Goal: Information Seeking & Learning: Learn about a topic

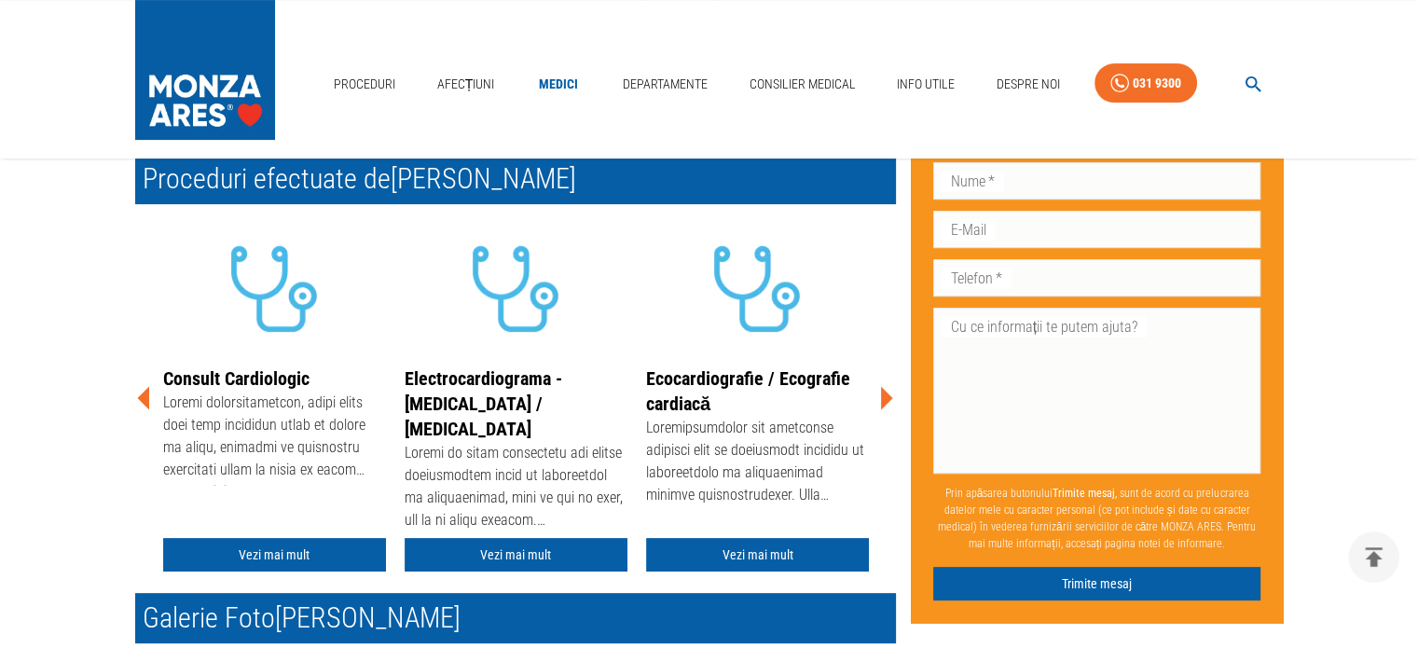
scroll to position [466, 0]
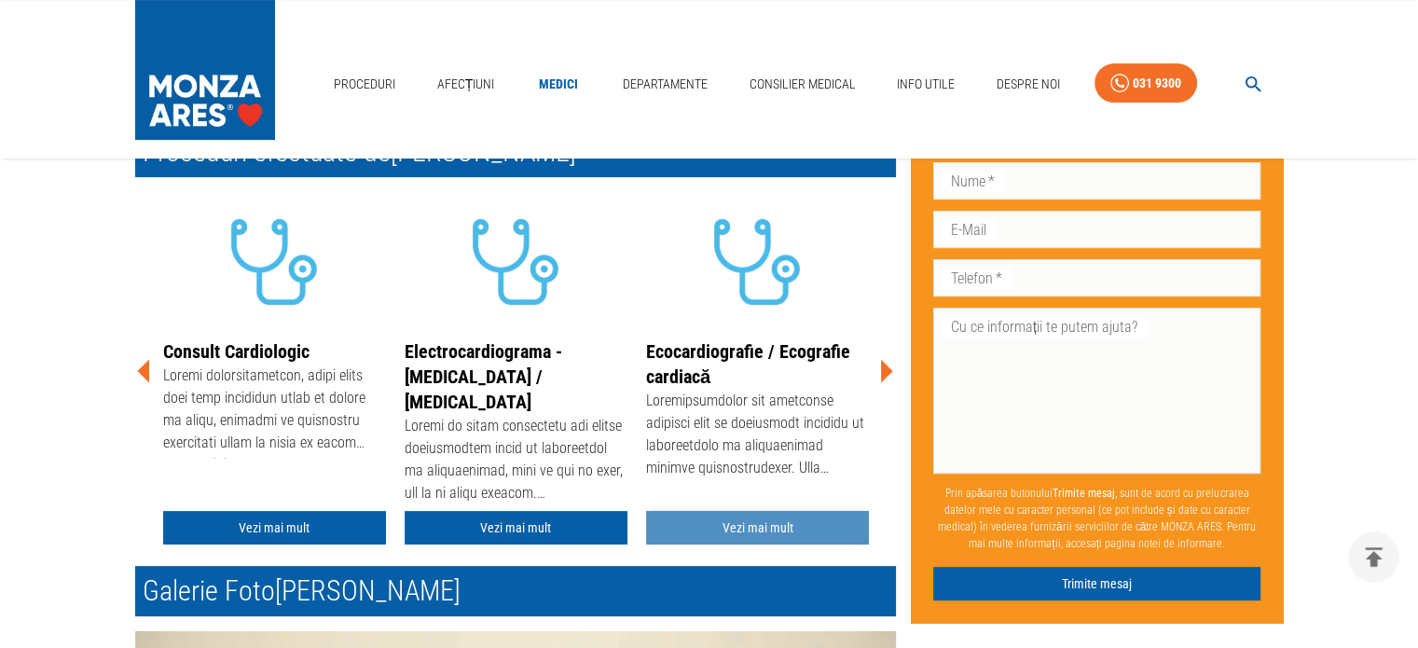
click at [755, 511] on link "Vezi mai mult" at bounding box center [757, 528] width 223 height 34
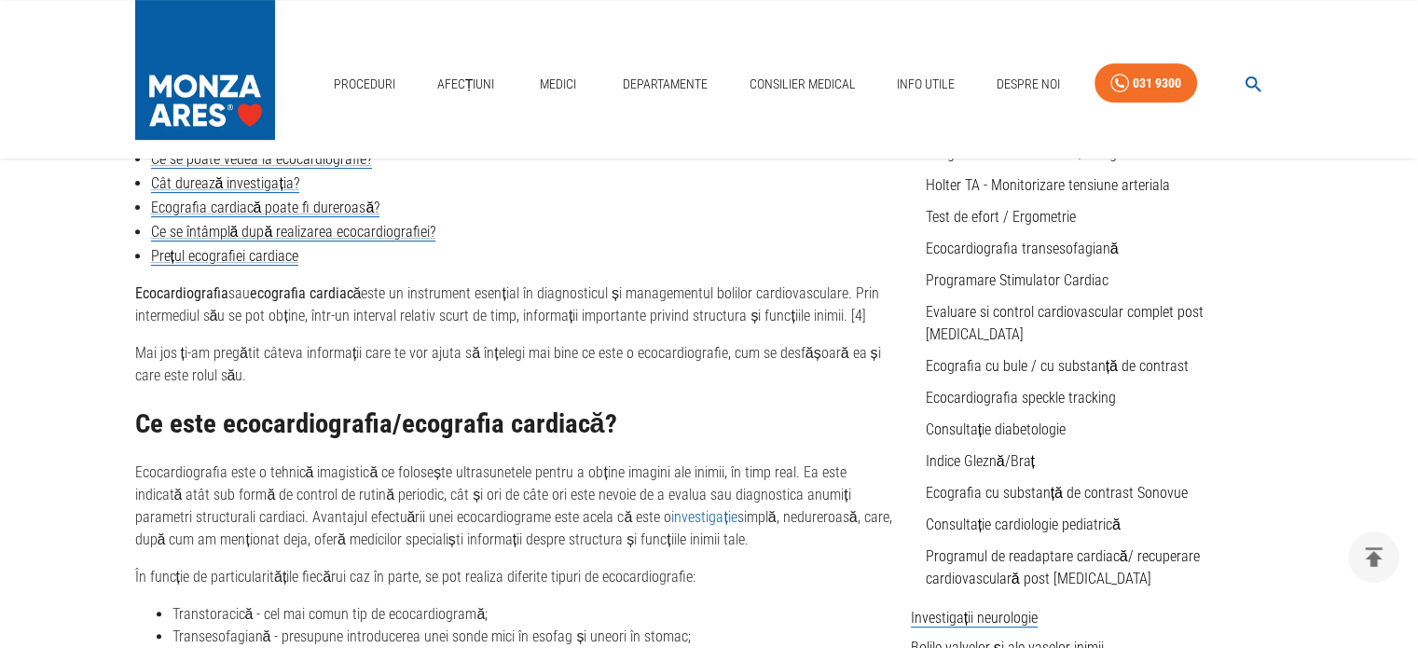
scroll to position [373, 0]
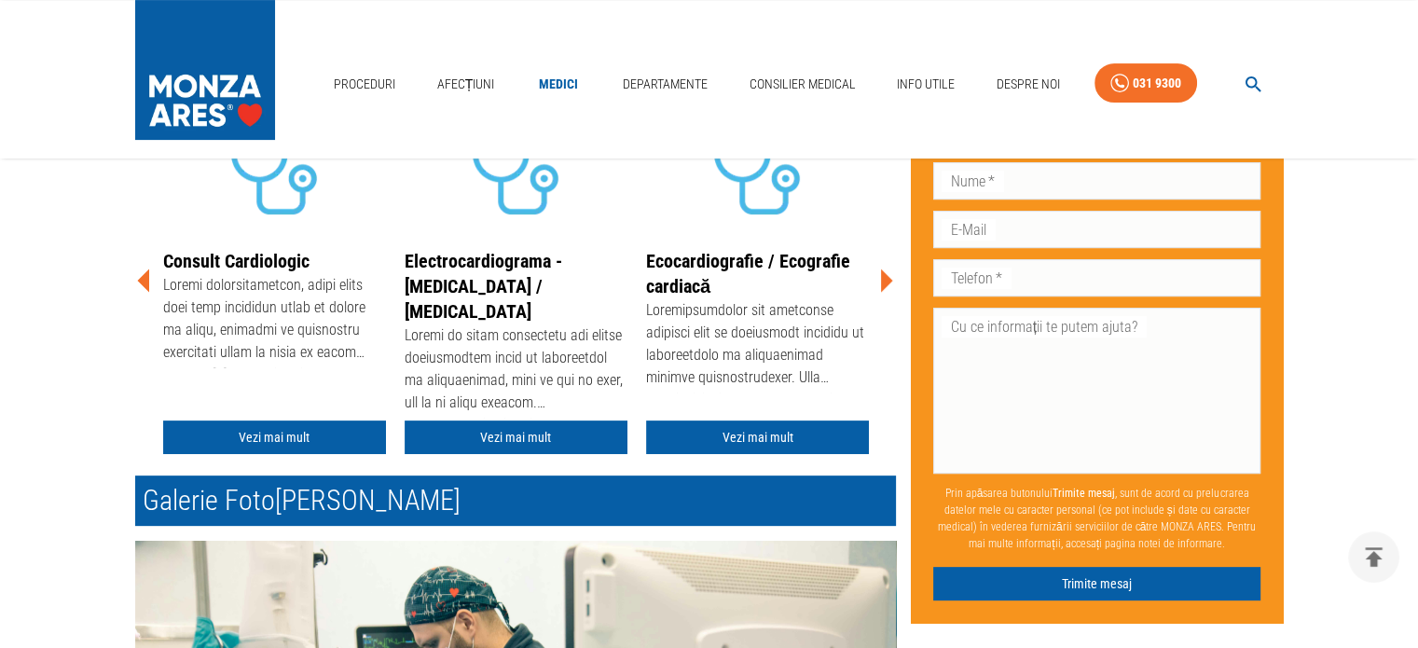
scroll to position [932, 0]
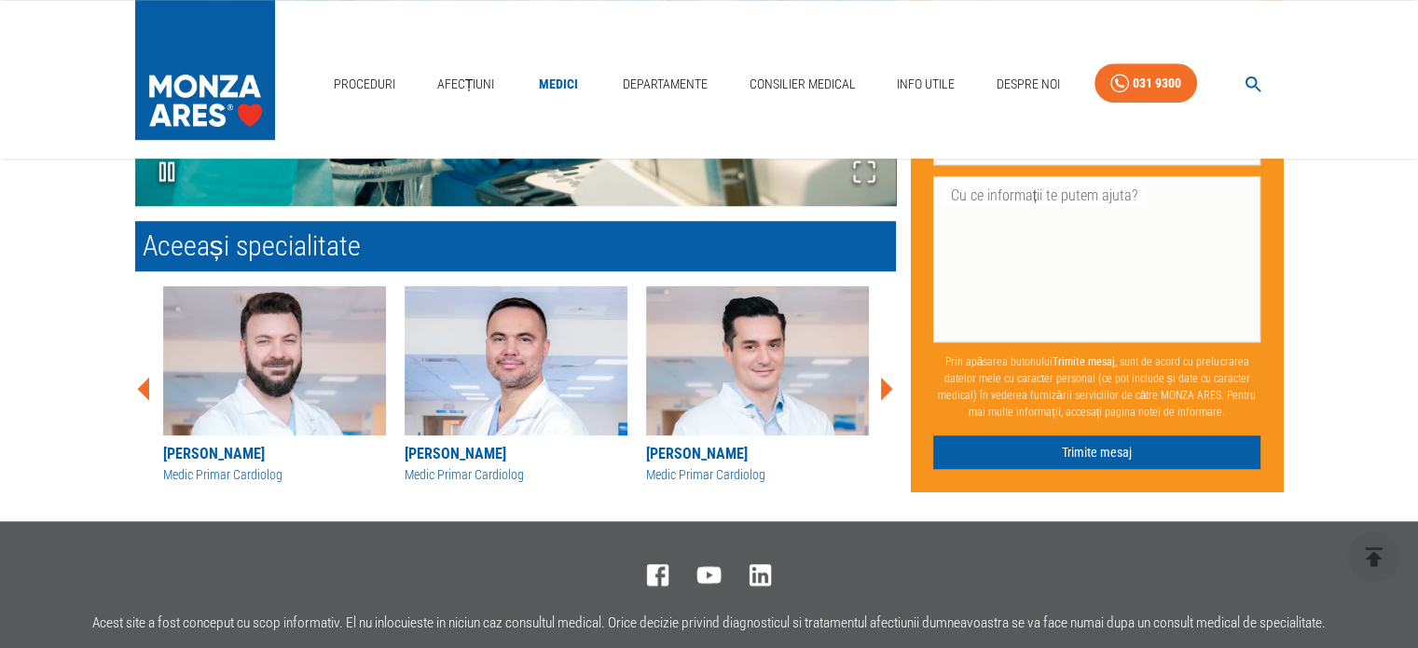
scroll to position [1305, 0]
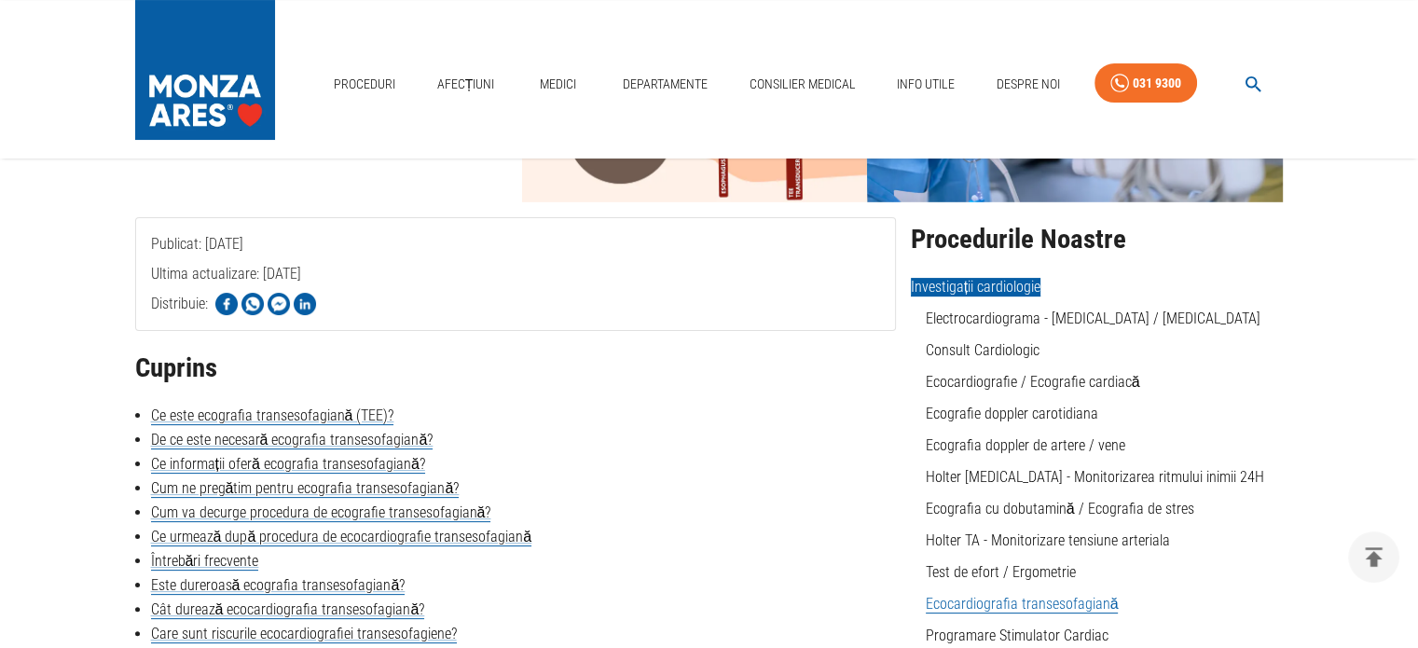
scroll to position [280, 0]
click at [346, 413] on link "Ce este ecografia transesofagiană (TEE)?" at bounding box center [272, 415] width 243 height 19
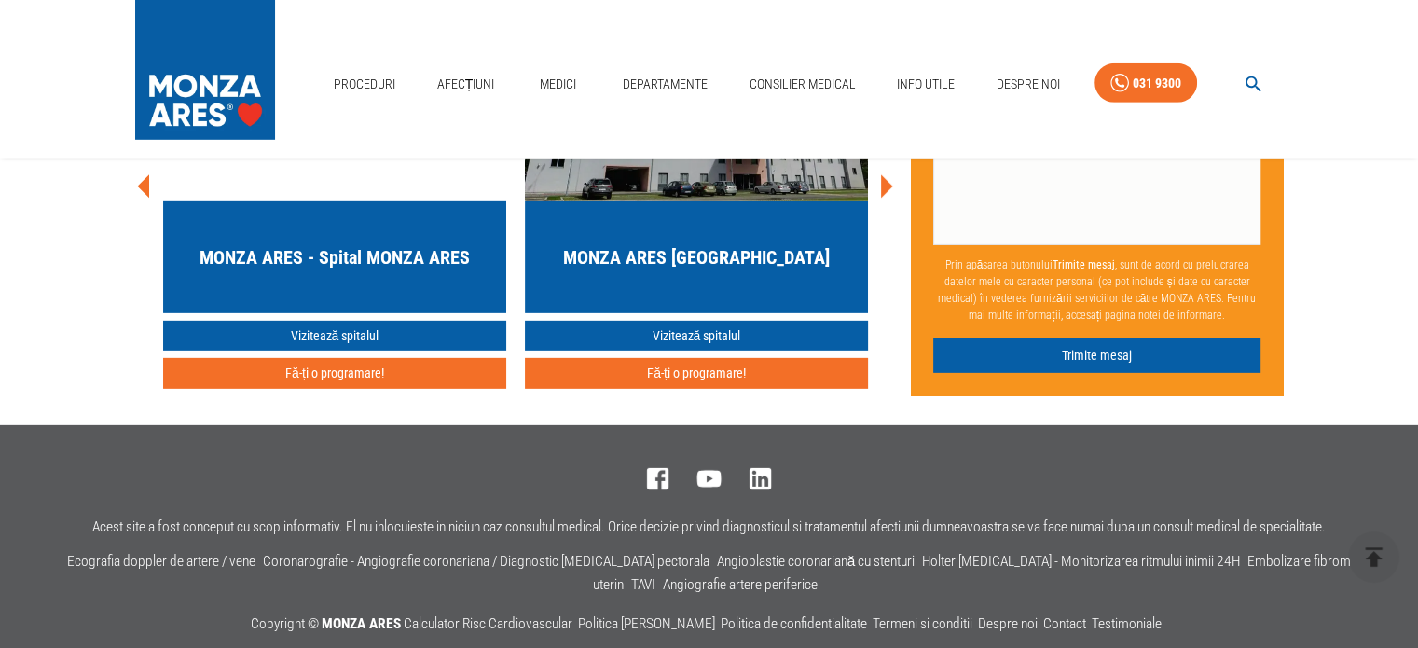
scroll to position [5753, 0]
